Goal: Find contact information: Find contact information

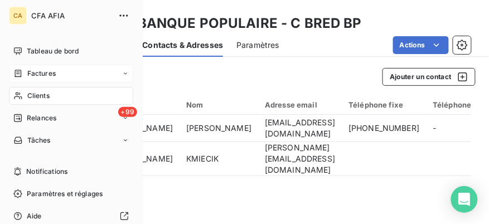
click at [26, 71] on div "Factures" at bounding box center [34, 74] width 42 height 10
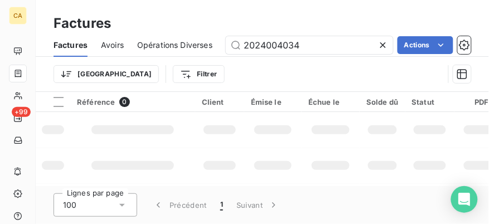
drag, startPoint x: 314, startPoint y: 45, endPoint x: 144, endPoint y: 26, distance: 171.1
click at [144, 26] on div "Factures Factures Avoirs Opérations Diverses 2024004034 Actions Trier Filtrer" at bounding box center [262, 46] width 453 height 92
type input "2024008629"
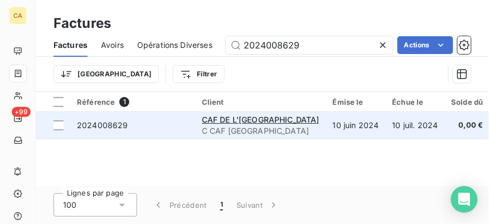
click at [174, 129] on span "2024008629" at bounding box center [132, 125] width 111 height 11
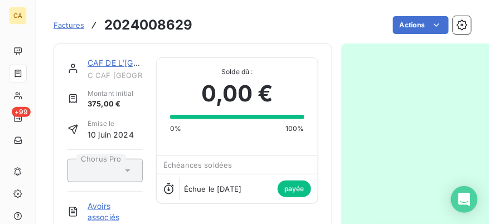
click at [122, 65] on link "CAF DE L'[GEOGRAPHIC_DATA]" at bounding box center [147, 62] width 118 height 9
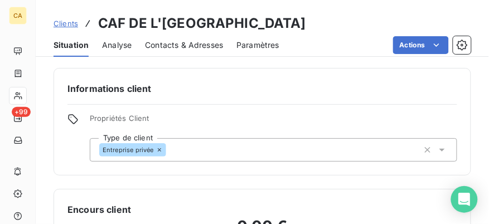
click at [175, 42] on span "Contacts & Adresses" at bounding box center [184, 45] width 78 height 11
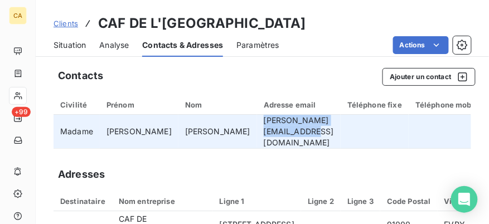
drag, startPoint x: 289, startPoint y: 133, endPoint x: 188, endPoint y: 134, distance: 100.9
click at [257, 134] on td "[PERSON_NAME][EMAIL_ADDRESS][DOMAIN_NAME]" at bounding box center [299, 132] width 84 height 34
copy td "[PERSON_NAME][EMAIL_ADDRESS][DOMAIN_NAME]"
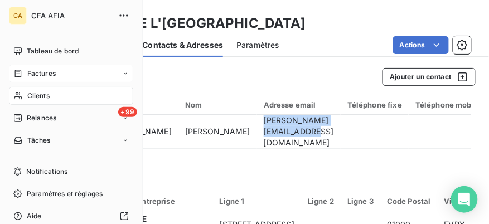
click at [38, 73] on span "Factures" at bounding box center [41, 74] width 28 height 10
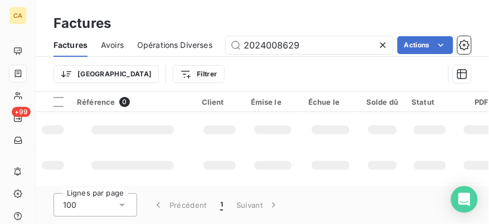
drag, startPoint x: 318, startPoint y: 41, endPoint x: 222, endPoint y: 38, distance: 95.9
click at [222, 38] on div "Factures Avoirs Opérations Diverses 2024008629 Actions" at bounding box center [262, 44] width 453 height 23
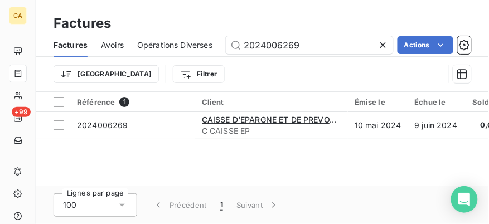
type input "2024006269"
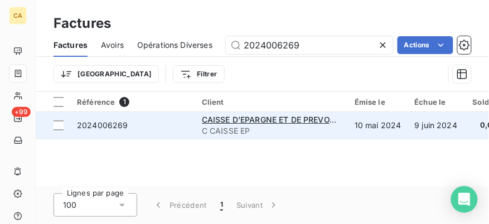
click at [173, 131] on td "2024006269" at bounding box center [132, 125] width 125 height 27
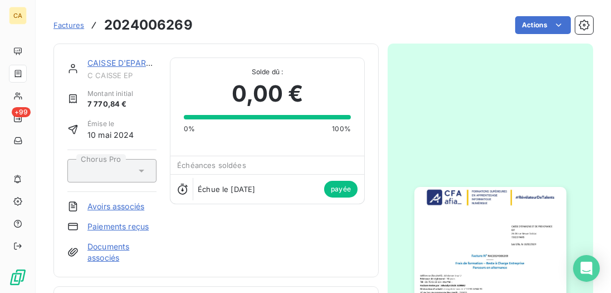
click at [103, 60] on link "CAISSE D'EPARGNE ET DE PREVOYANCE" at bounding box center [166, 62] width 156 height 9
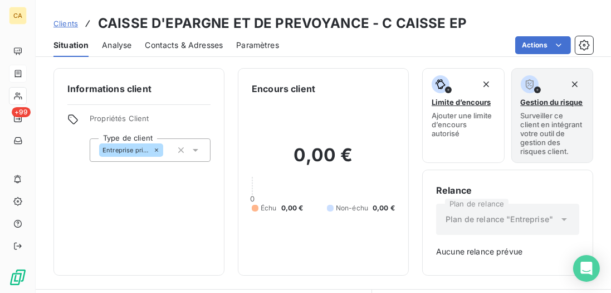
click at [198, 43] on span "Contacts & Adresses" at bounding box center [184, 45] width 78 height 11
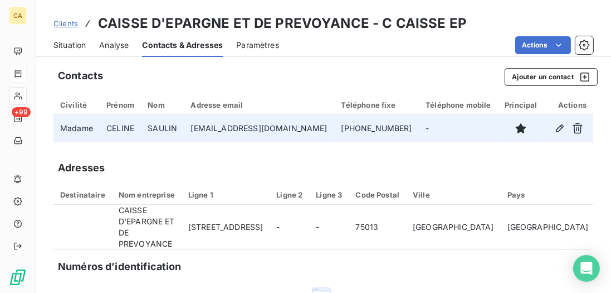
drag, startPoint x: 328, startPoint y: 129, endPoint x: 192, endPoint y: 132, distance: 135.5
click at [192, 132] on td "[EMAIL_ADDRESS][DOMAIN_NAME]" at bounding box center [259, 128] width 150 height 27
